Goal: Task Accomplishment & Management: Complete application form

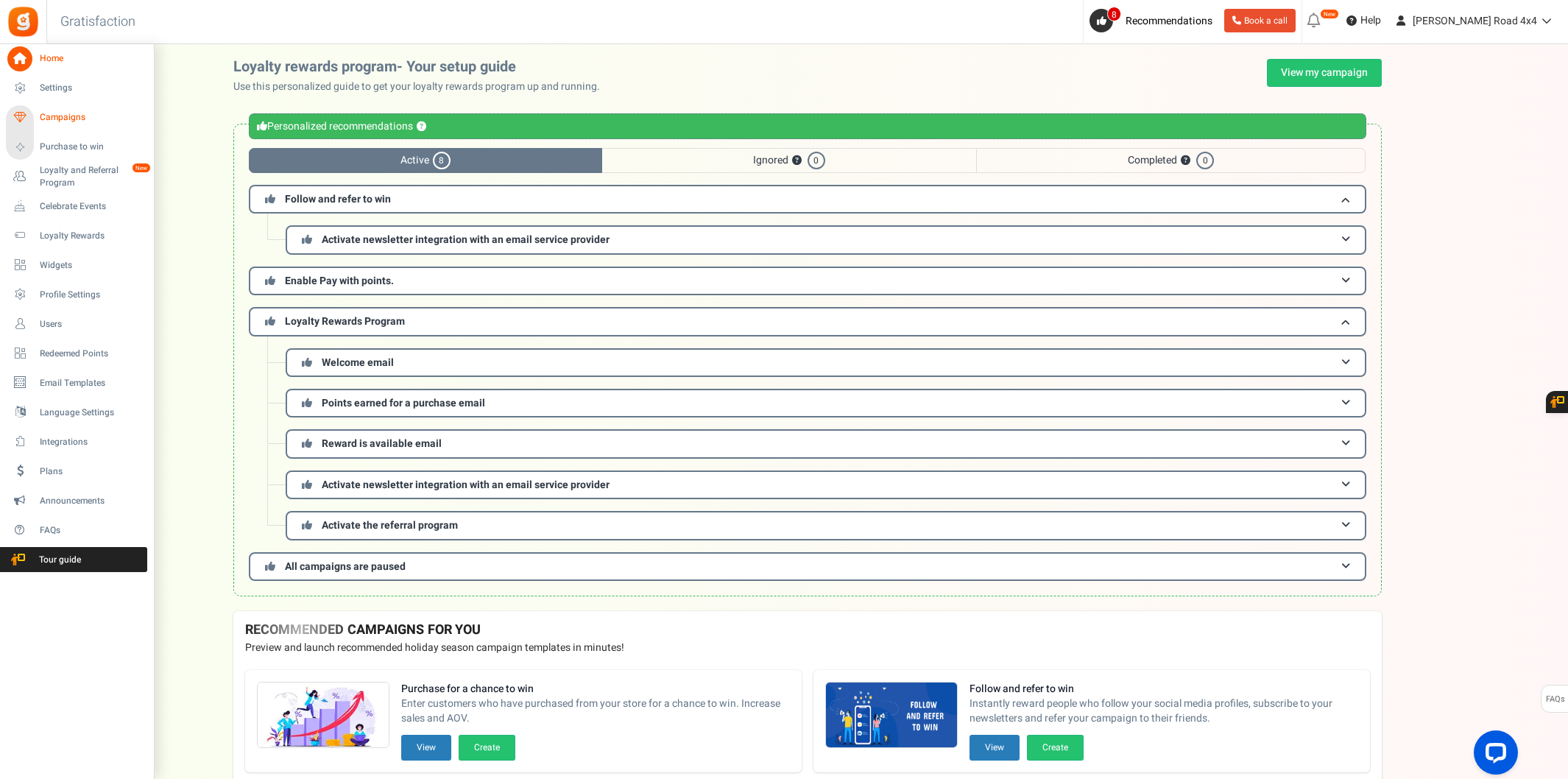
click at [86, 118] on span "Campaigns" at bounding box center [90, 117] width 103 height 12
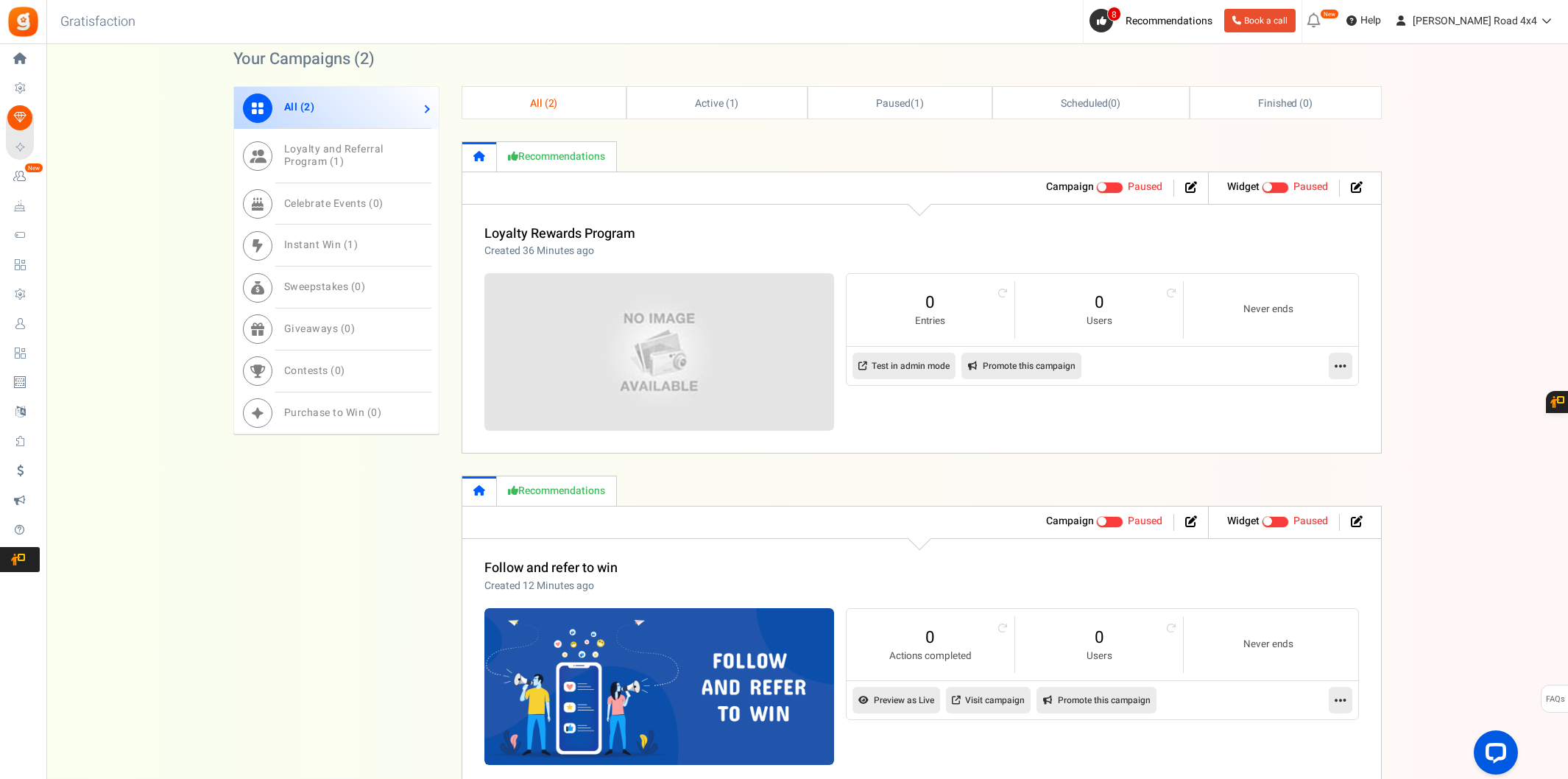
scroll to position [744, 0]
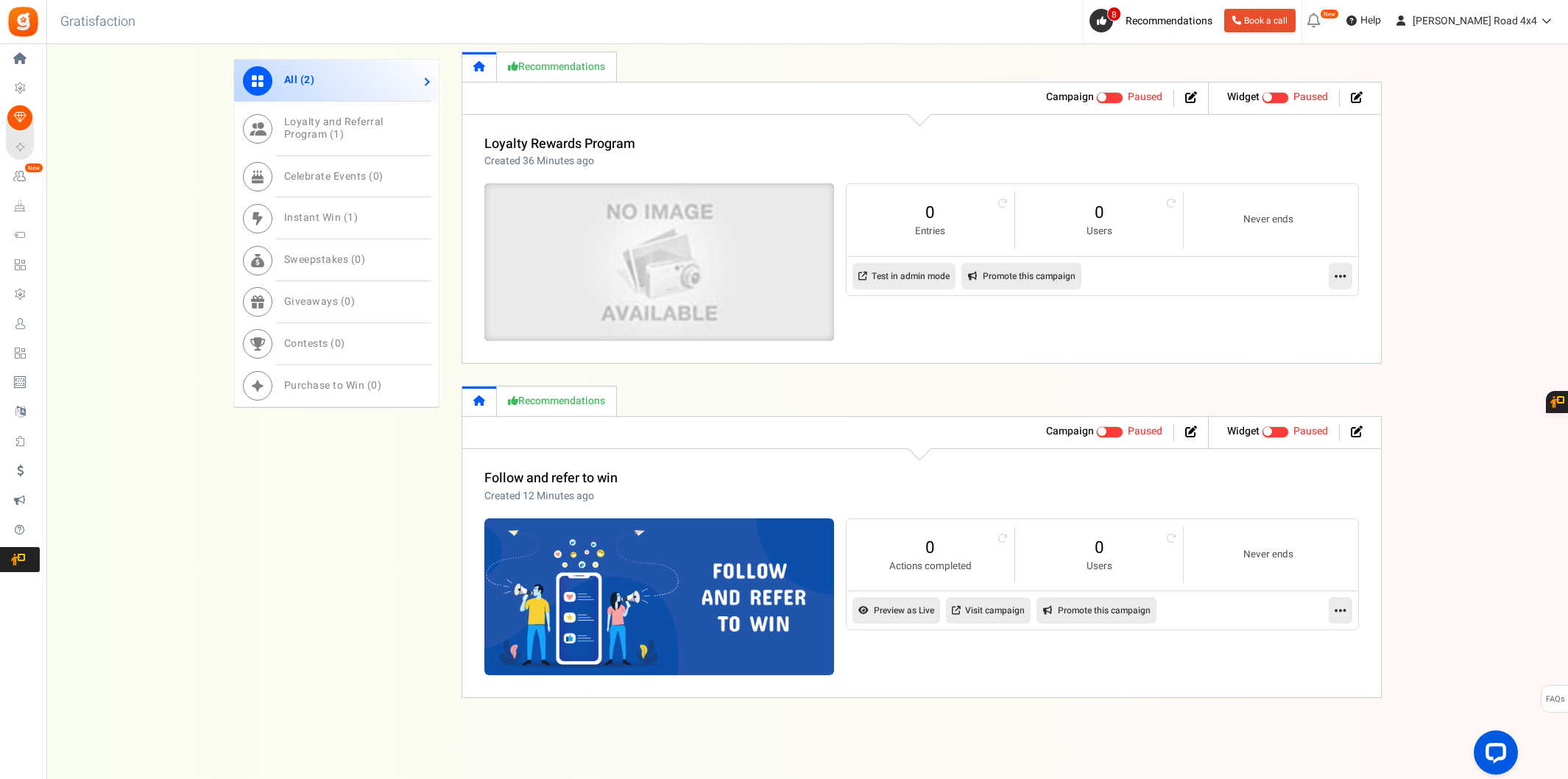
click at [698, 300] on img at bounding box center [659, 262] width 525 height 236
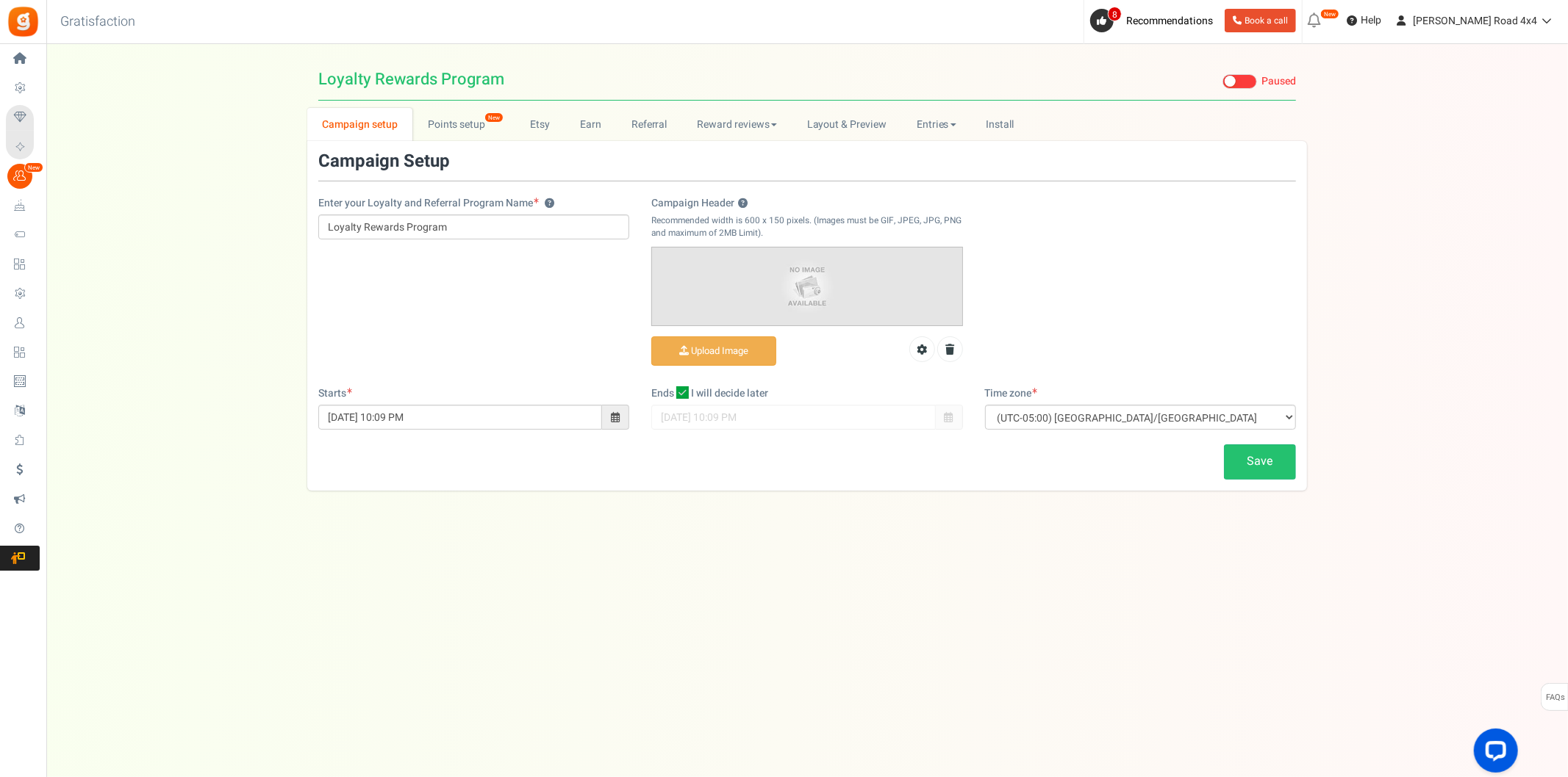
click at [705, 391] on span "I will decide later" at bounding box center [729, 393] width 78 height 14
click at [671, 391] on input "I will decide later" at bounding box center [666, 394] width 10 height 10
click at [782, 417] on input "[DATE] 10:09 PM" at bounding box center [793, 417] width 284 height 25
click at [796, 455] on div "Save" at bounding box center [807, 462] width 1000 height 34
click at [696, 400] on span "I will decide later" at bounding box center [729, 393] width 78 height 14
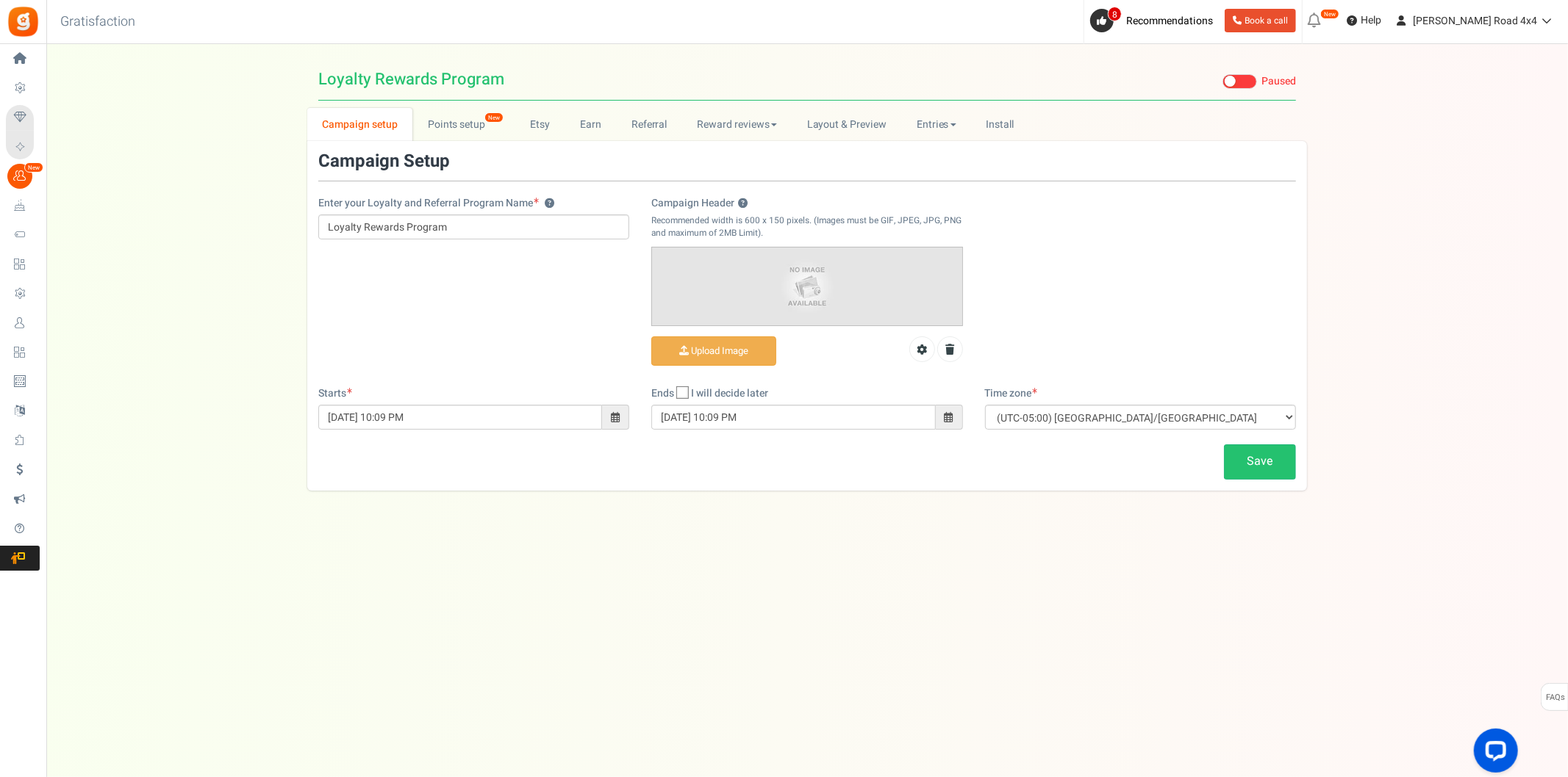
click at [671, 399] on input "I will decide later" at bounding box center [666, 394] width 10 height 10
checkbox input "true"
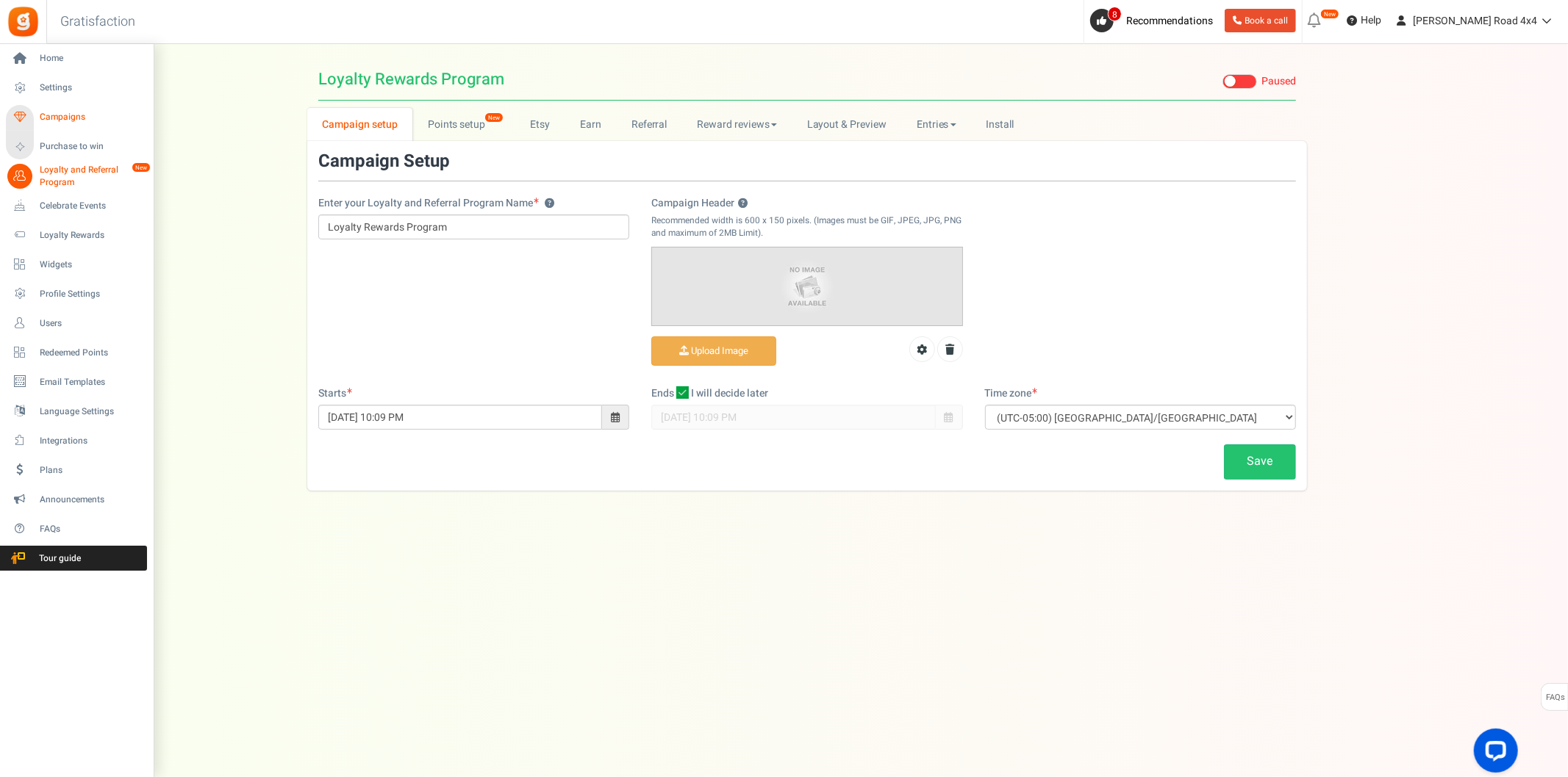
click at [80, 123] on span "Campaigns" at bounding box center [90, 117] width 103 height 12
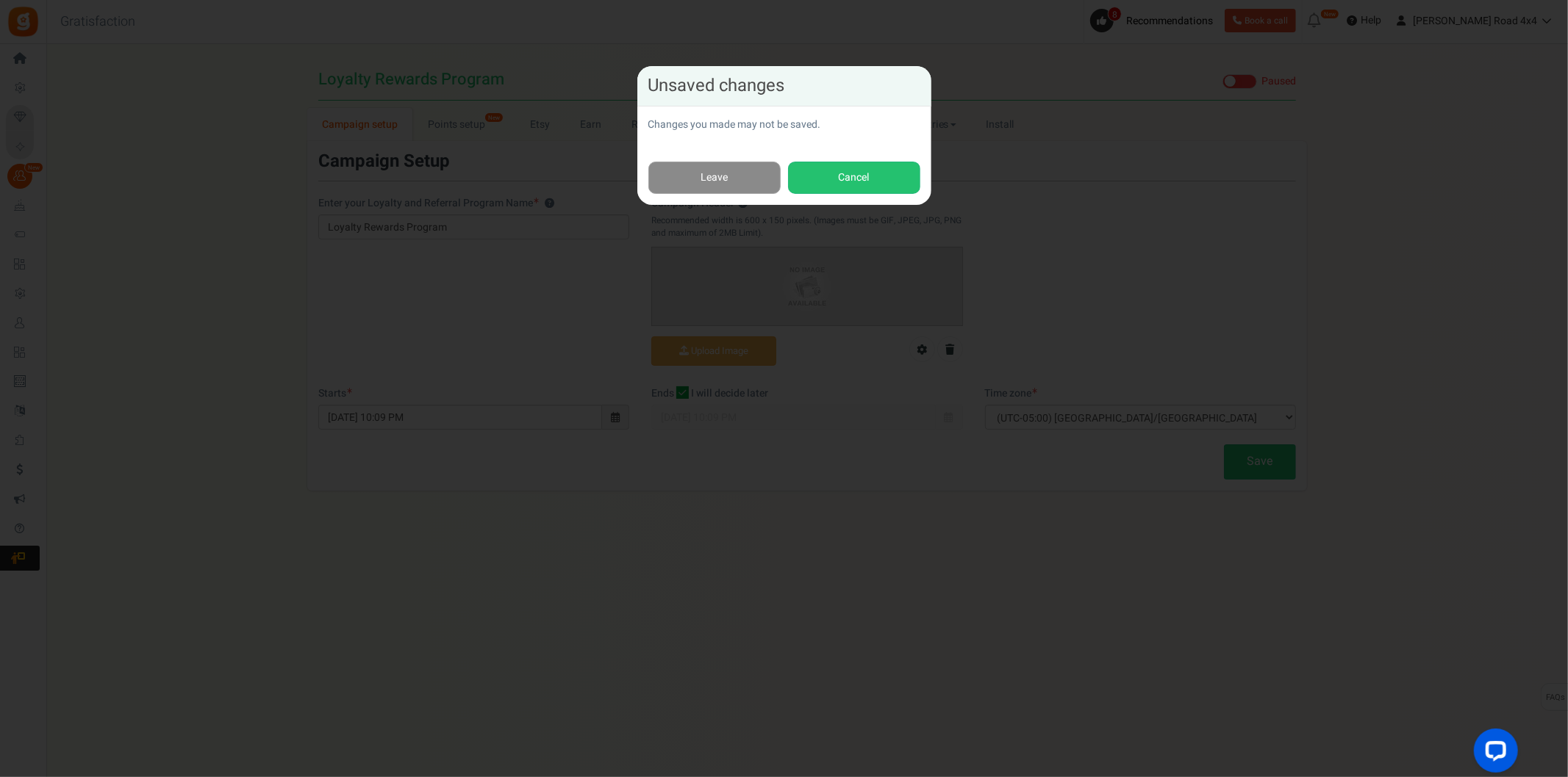
click at [736, 173] on link "Leave" at bounding box center [714, 178] width 132 height 34
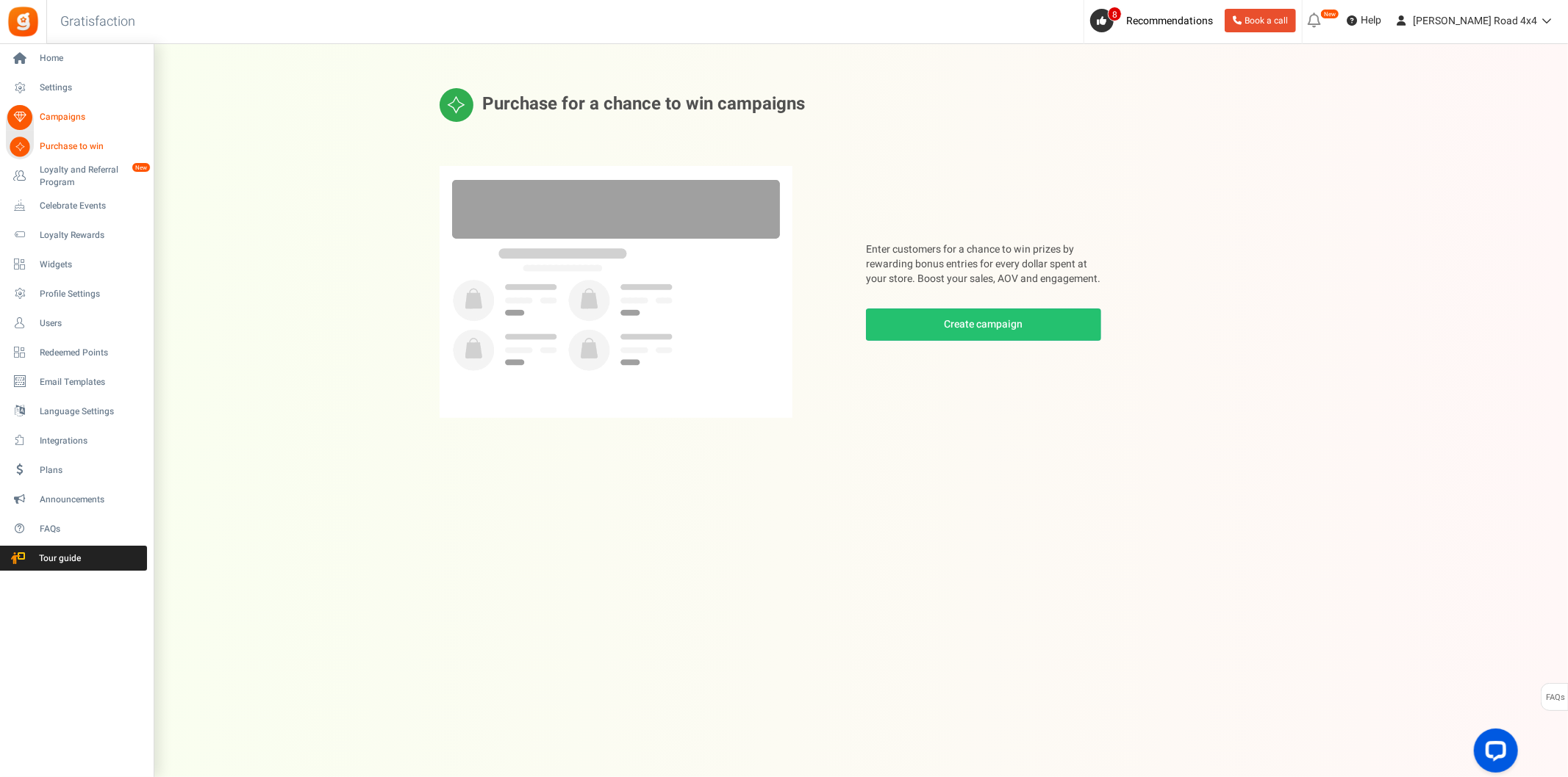
click at [63, 115] on span "Campaigns" at bounding box center [90, 117] width 103 height 12
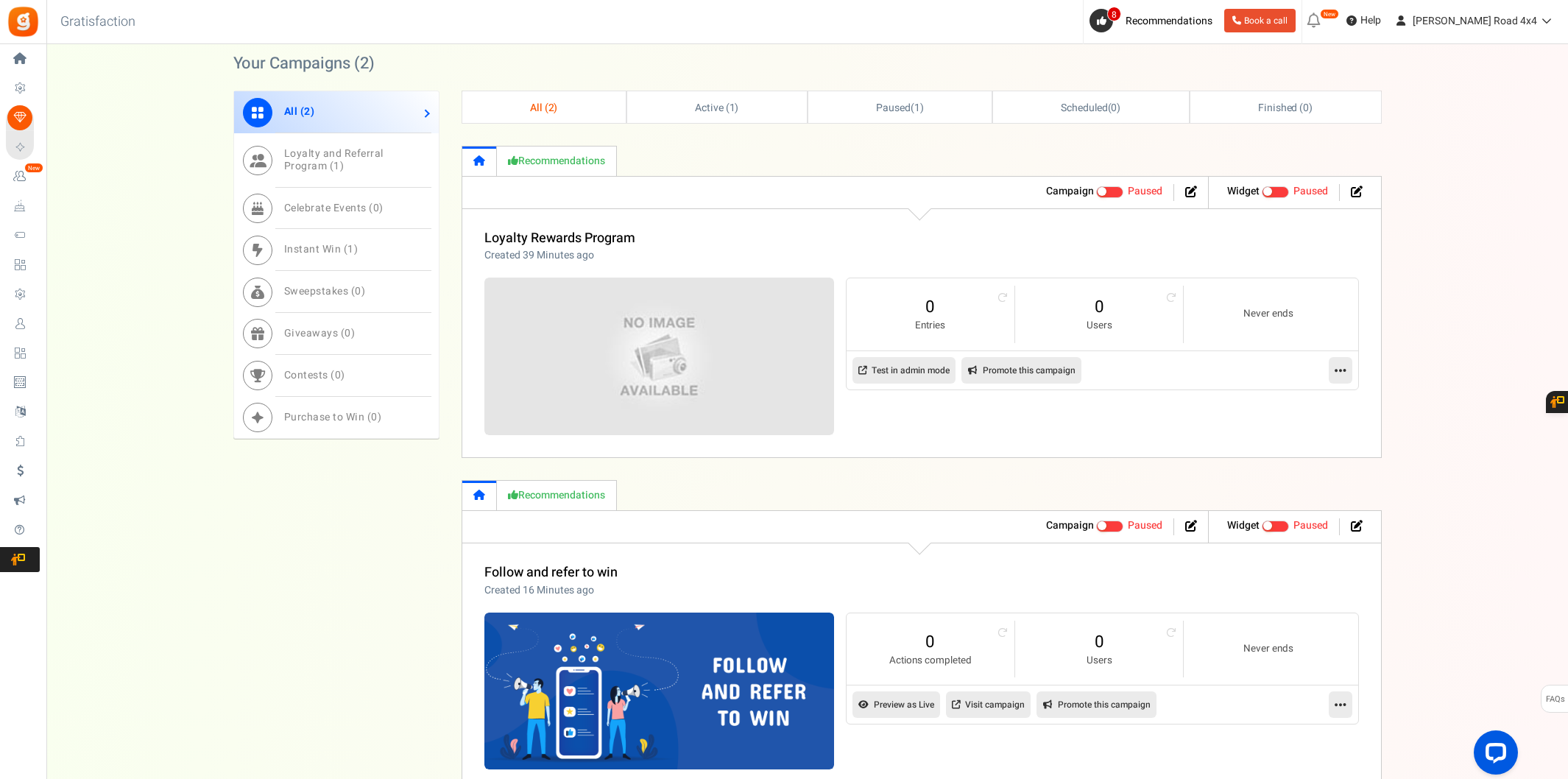
scroll to position [745, 0]
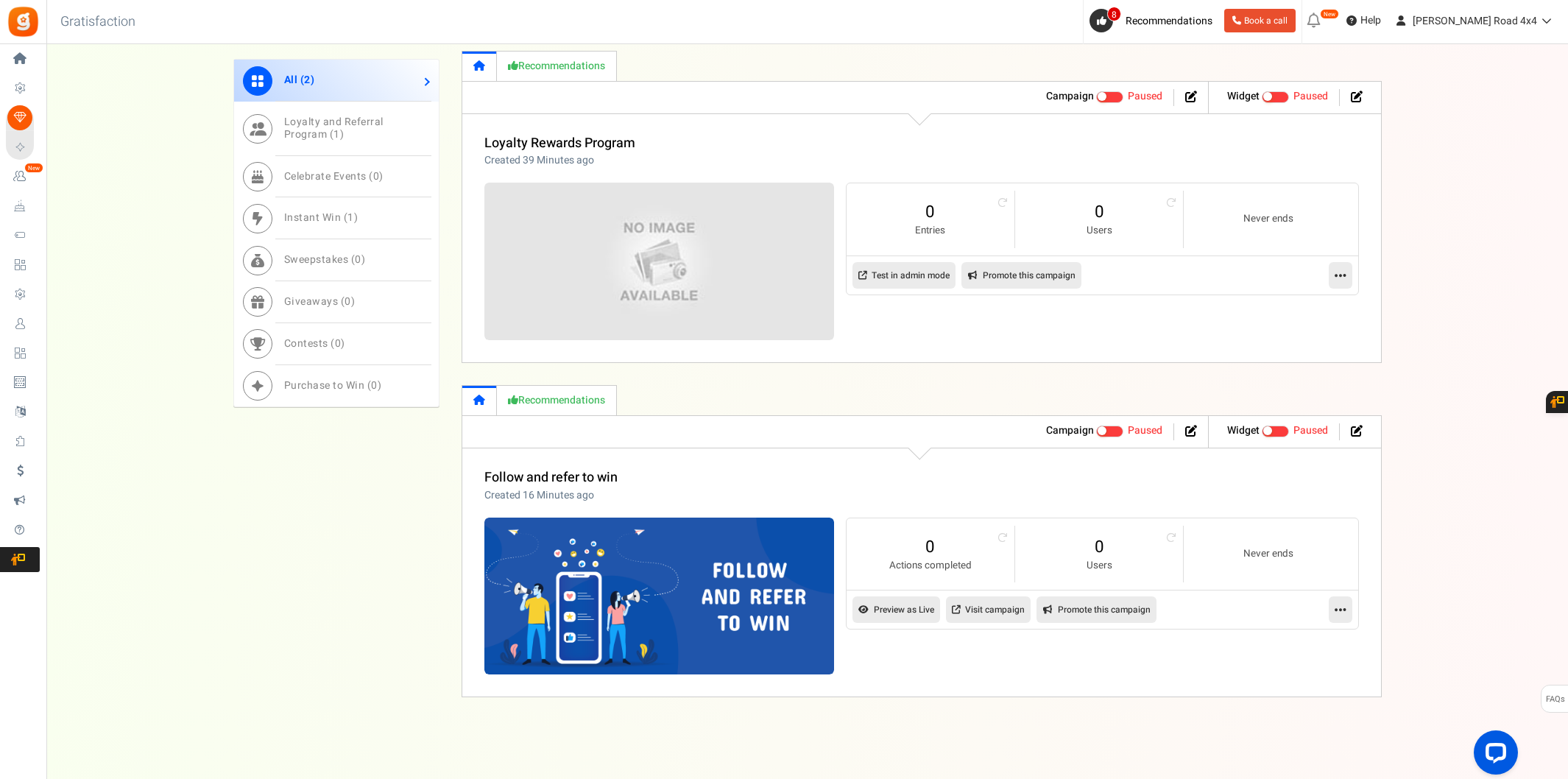
click at [366, 225] on link "Instant Win ( 1 )" at bounding box center [336, 218] width 205 height 42
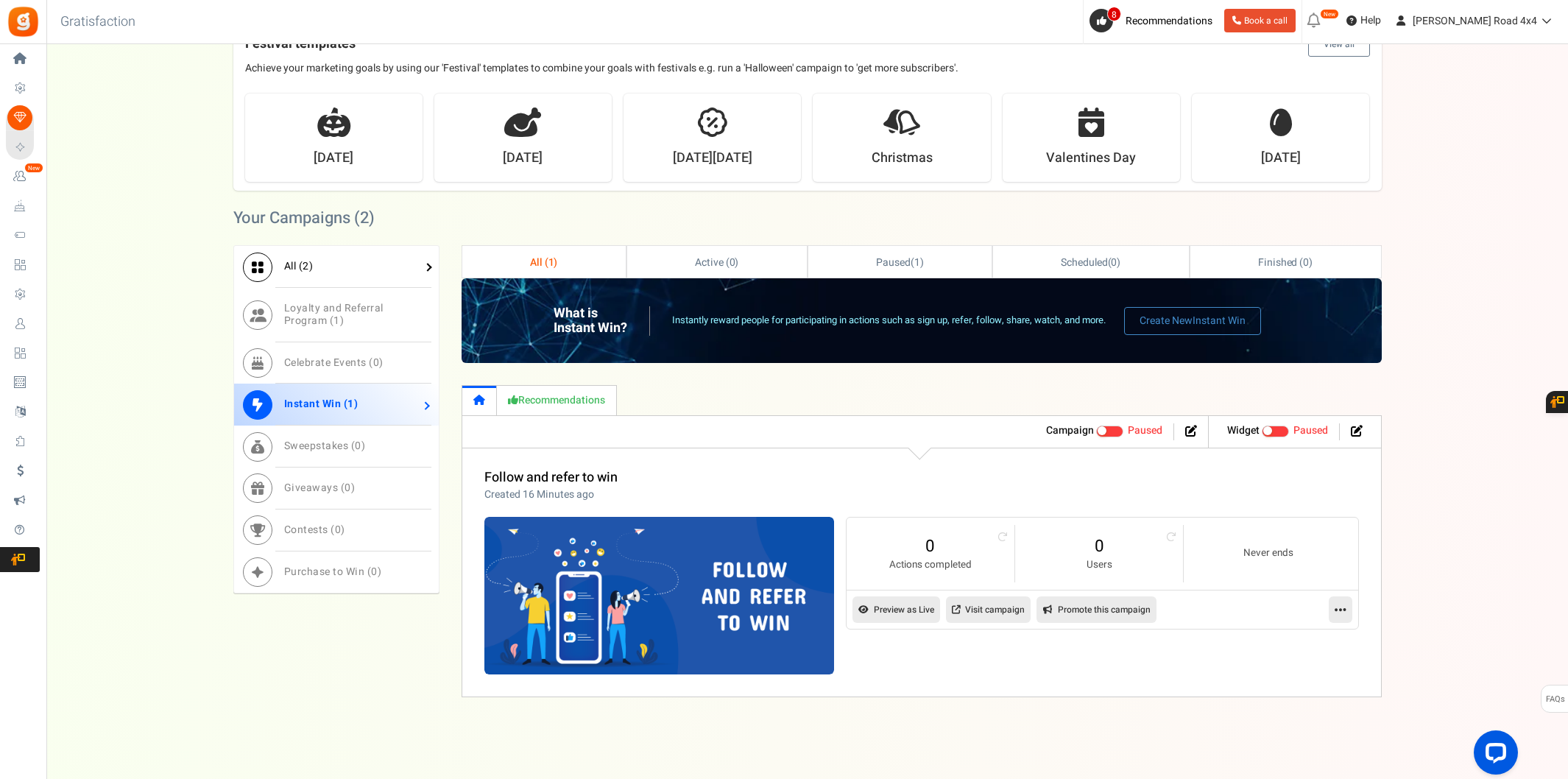
scroll to position [495, 0]
drag, startPoint x: 1532, startPoint y: 301, endPoint x: 1385, endPoint y: 320, distance: 148.2
click at [1532, 301] on div "Want to run giveaways, contests and instant win campaigns? View templates Campa…" at bounding box center [807, 131] width 1522 height 1133
click at [609, 557] on img at bounding box center [660, 596] width 350 height 158
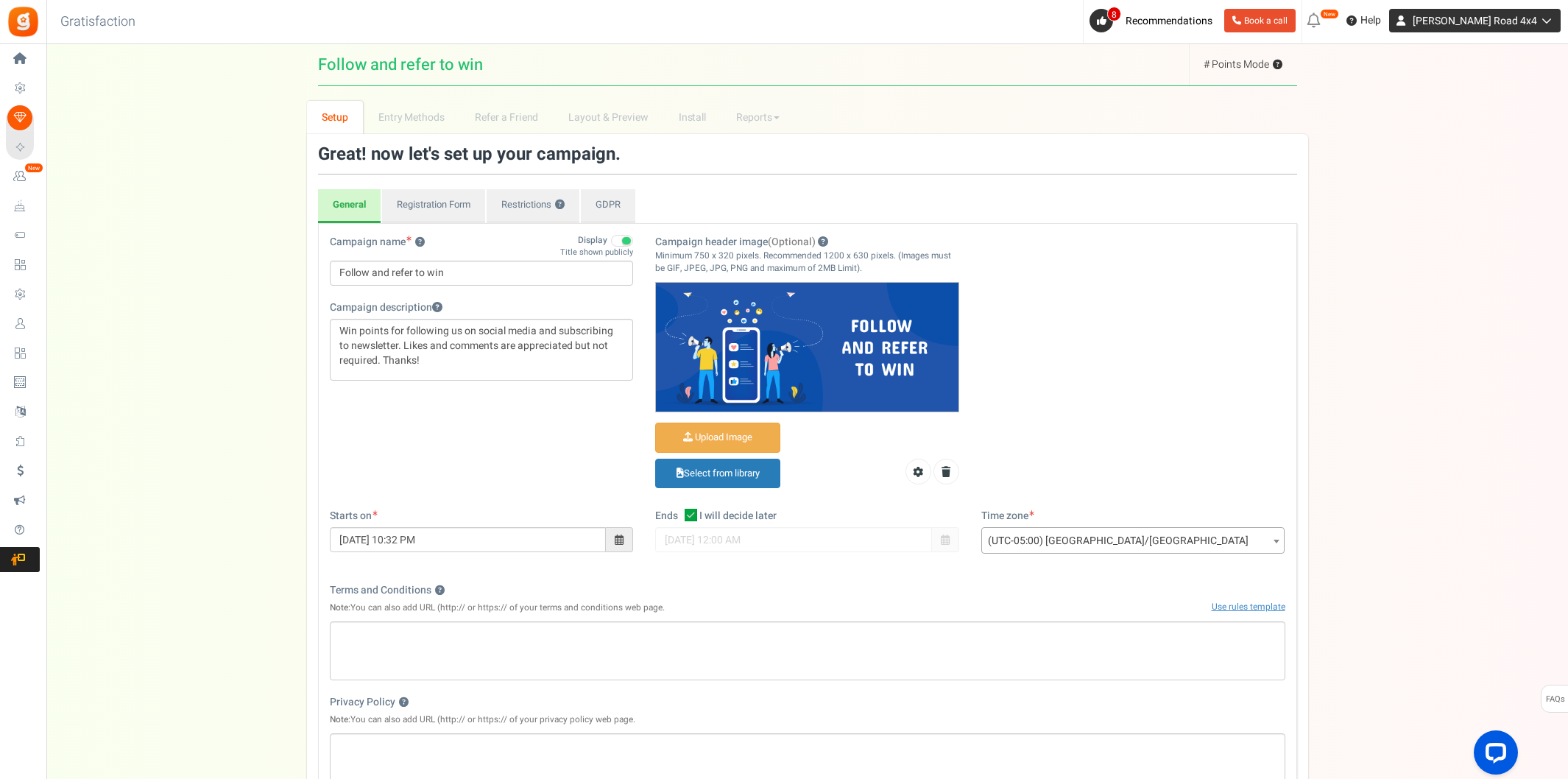
click at [1513, 18] on span "[PERSON_NAME] Road 4x4" at bounding box center [1475, 21] width 125 height 15
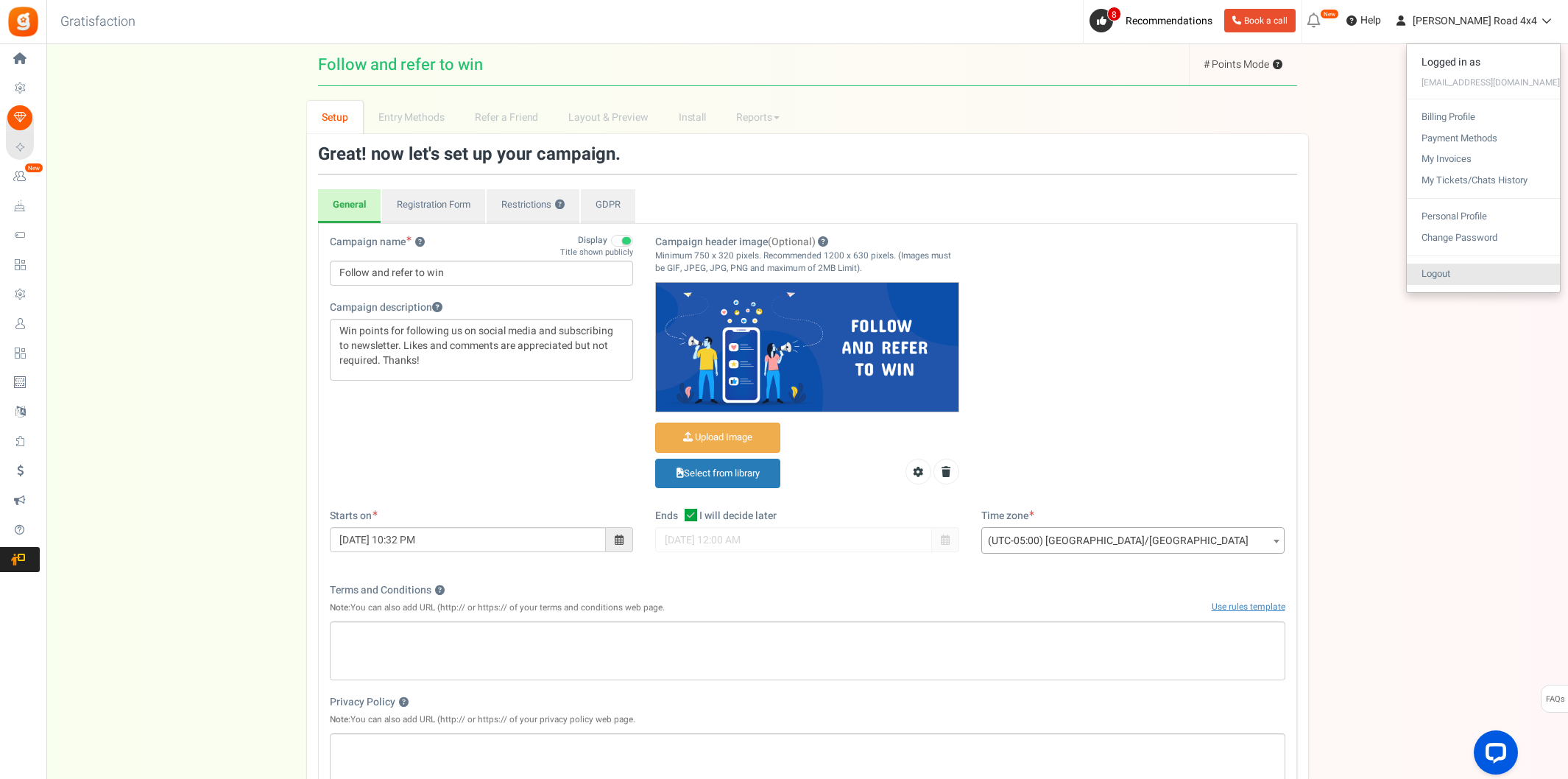
click at [1508, 279] on link "Logout" at bounding box center [1483, 275] width 153 height 21
